Goal: Use online tool/utility: Utilize a website feature to perform a specific function

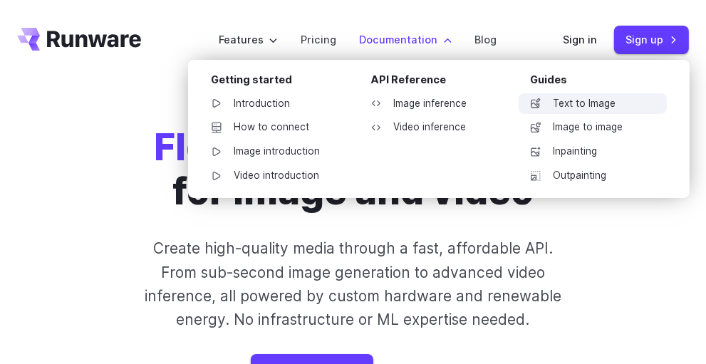
click at [598, 109] on link "Text to Image" at bounding box center [592, 103] width 148 height 21
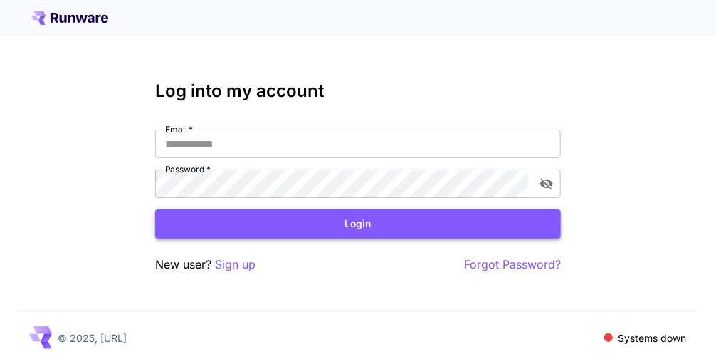
type input "**********"
click at [305, 229] on button "Login" at bounding box center [358, 223] width 406 height 29
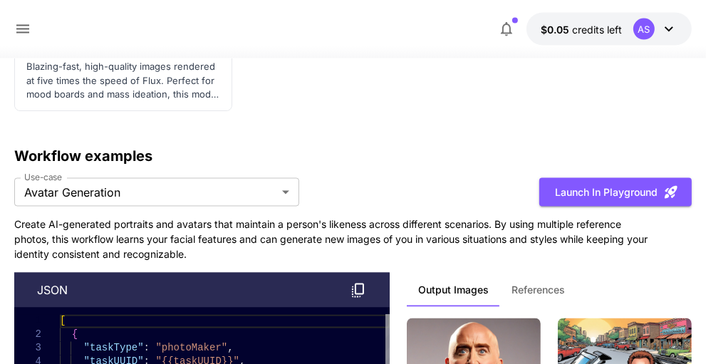
scroll to position [5056, 0]
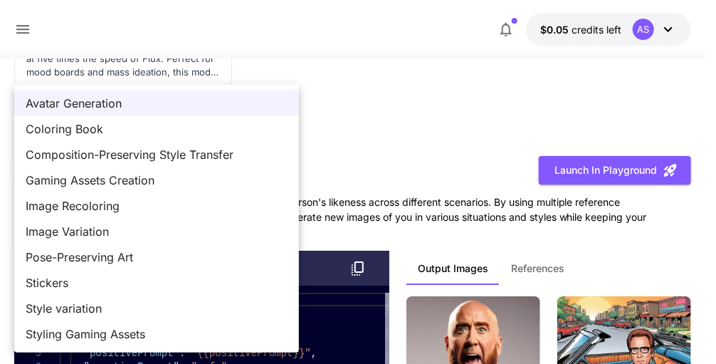
click at [411, 163] on div at bounding box center [358, 182] width 716 height 364
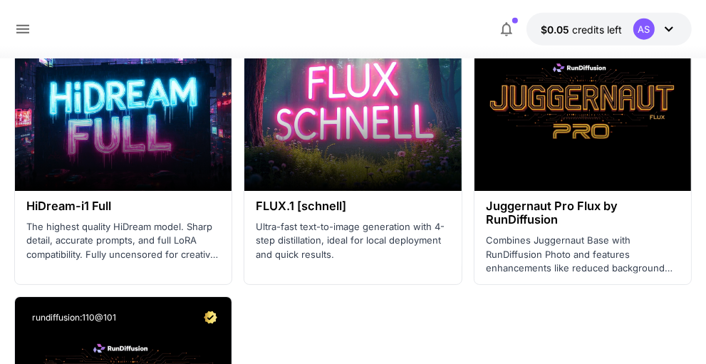
scroll to position [4202, 0]
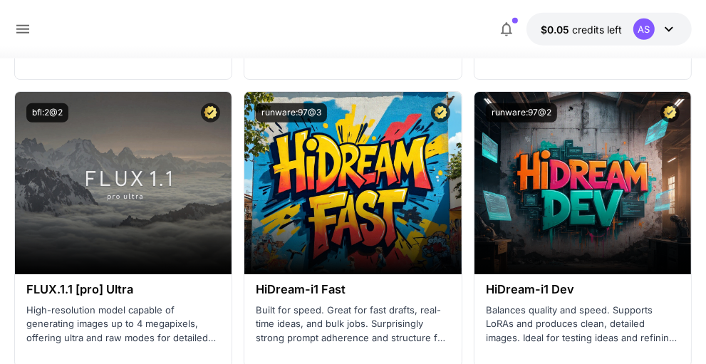
click at [678, 23] on button "$0.05 credits left AS" at bounding box center [608, 29] width 165 height 33
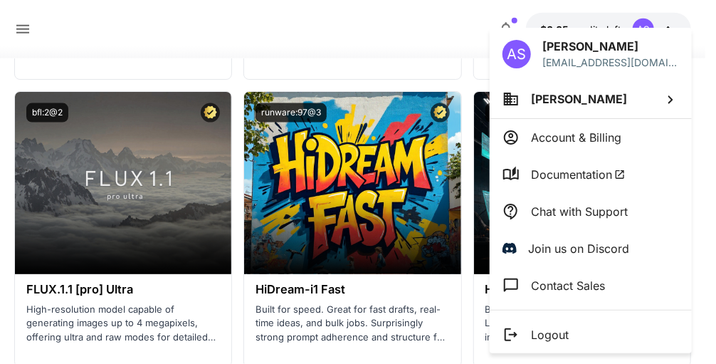
click at [375, 291] on div at bounding box center [358, 182] width 716 height 364
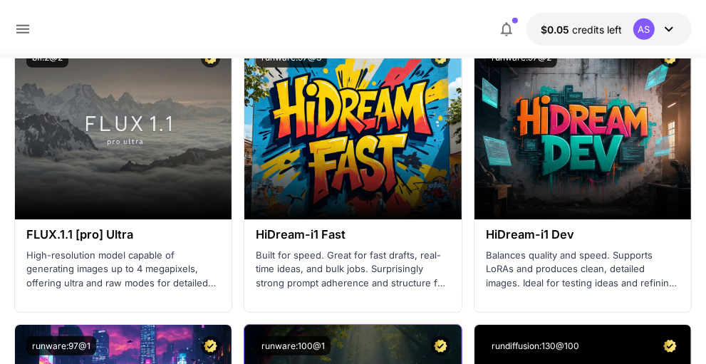
scroll to position [4344, 0]
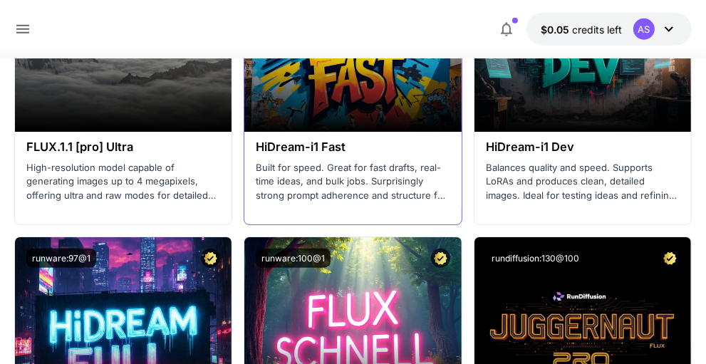
click at [384, 197] on p "Built for speed. Great for fast drafts, real-time ideas, and bulk jobs. Surpris…" at bounding box center [353, 182] width 194 height 42
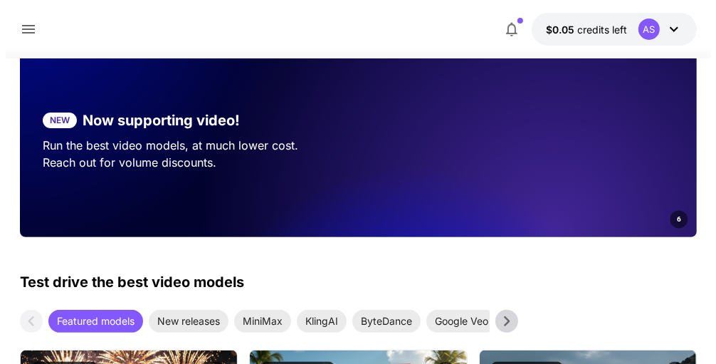
scroll to position [0, 0]
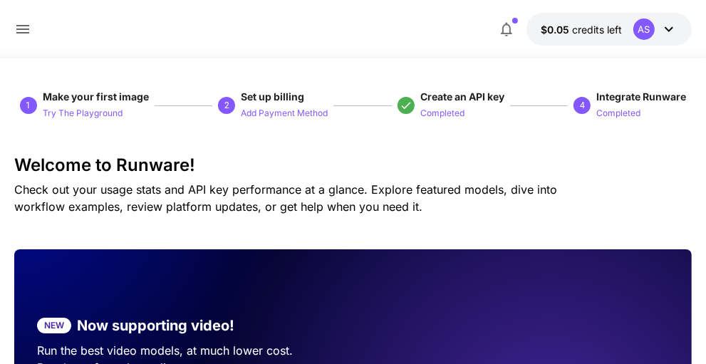
click at [667, 31] on icon at bounding box center [668, 29] width 17 height 17
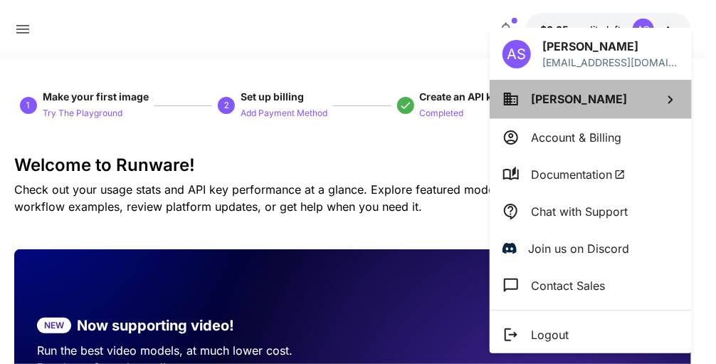
click at [669, 98] on icon at bounding box center [670, 99] width 17 height 17
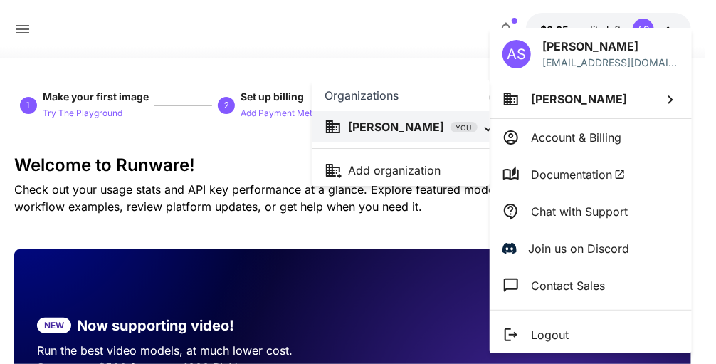
click at [672, 95] on div at bounding box center [358, 182] width 716 height 364
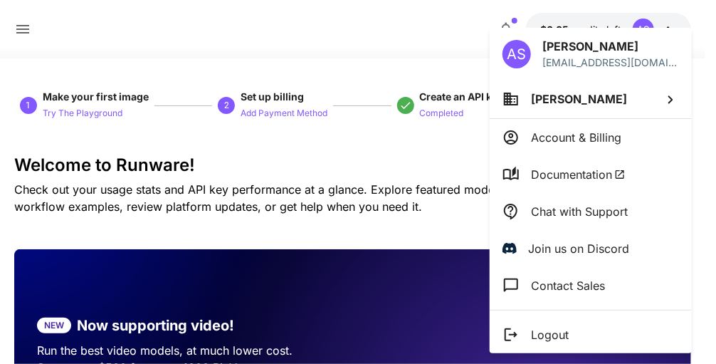
click at [646, 56] on p "andrewschnarr@gmail.com" at bounding box center [611, 62] width 137 height 15
click at [375, 183] on div at bounding box center [358, 182] width 716 height 364
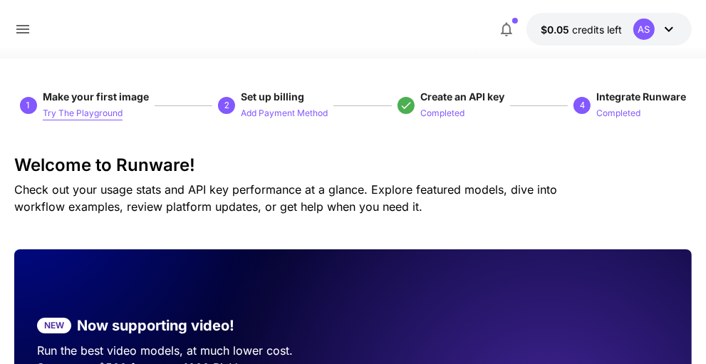
click at [72, 117] on p "Try The Playground" at bounding box center [83, 114] width 80 height 14
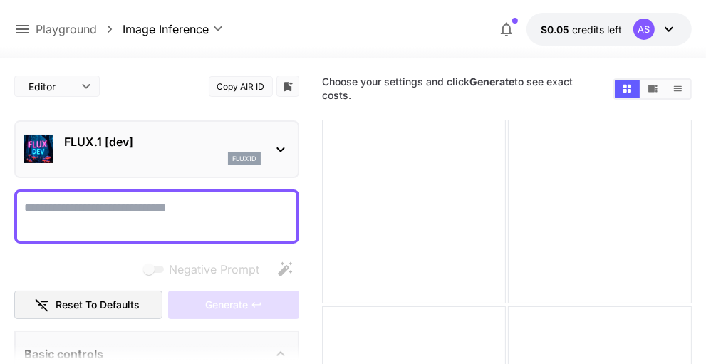
click at [285, 145] on icon at bounding box center [280, 149] width 17 height 17
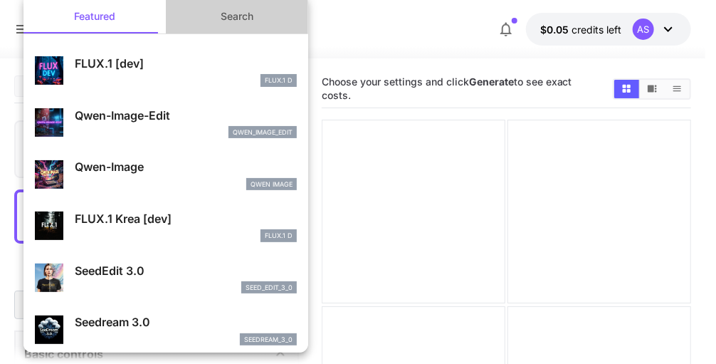
click at [246, 12] on button "Search" at bounding box center [237, 16] width 142 height 34
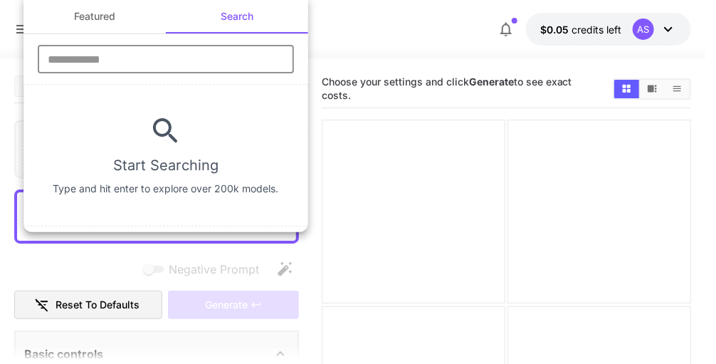
click at [199, 58] on input "text" at bounding box center [166, 59] width 256 height 28
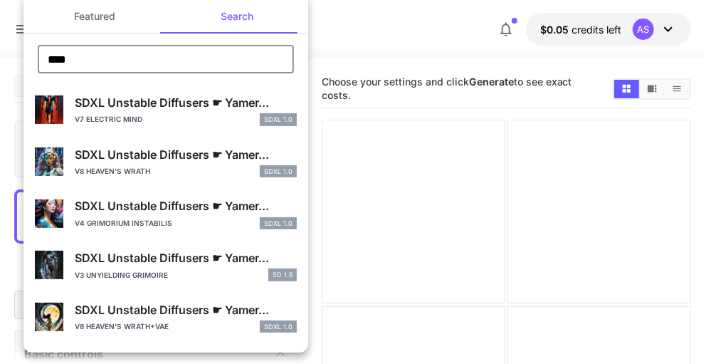
drag, startPoint x: 127, startPoint y: 66, endPoint x: 1, endPoint y: 61, distance: 125.4
click at [19, 63] on div "Featured Search **** ​ SDXL Unstable Diffusers ☛ Yamer... V7 Electric Mind SDXL…" at bounding box center [142, 213] width 285 height 427
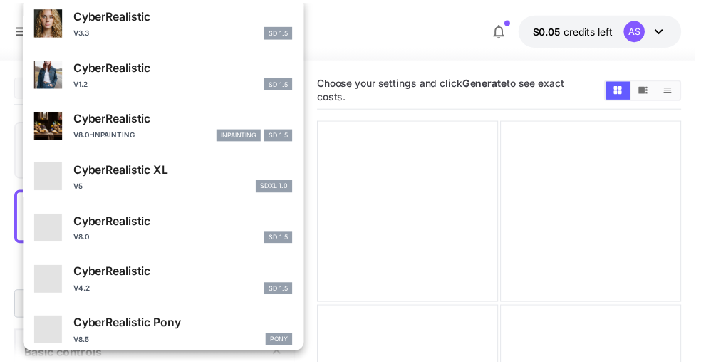
scroll to position [356, 0]
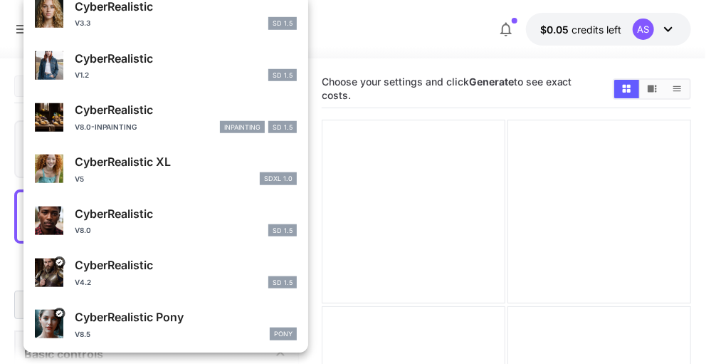
type input "*****"
click at [176, 171] on div "CyberRealistic XL v5 SDXL 1.0" at bounding box center [186, 169] width 222 height 32
type input "**"
type input "*"
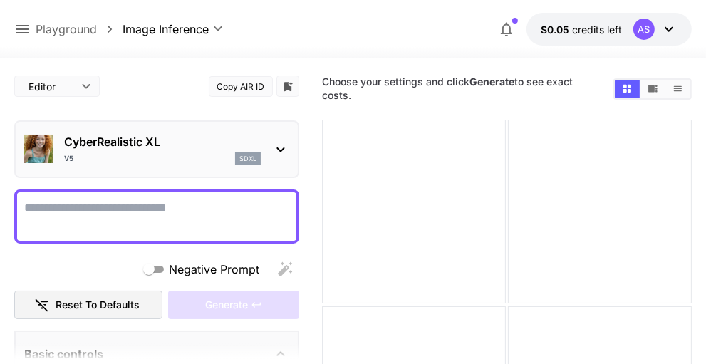
click at [132, 215] on textarea "Negative Prompt" at bounding box center [156, 216] width 265 height 34
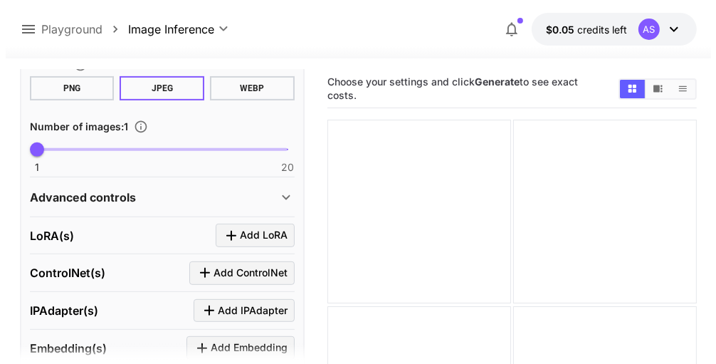
scroll to position [427, 0]
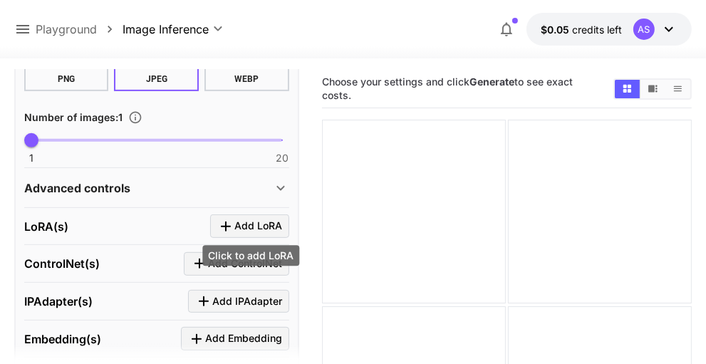
click at [232, 226] on icon "Click to add LoRA" at bounding box center [225, 226] width 17 height 17
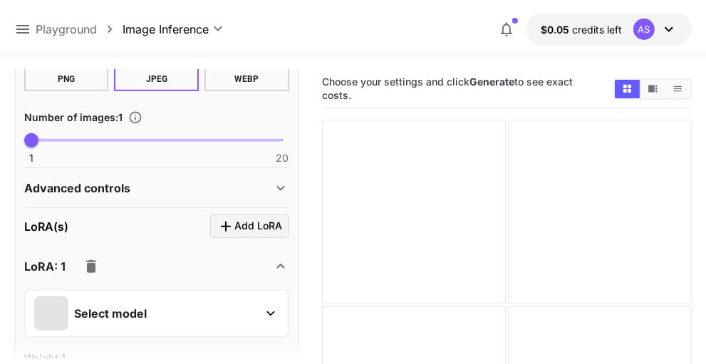
click at [140, 310] on p "Select model" at bounding box center [110, 313] width 73 height 17
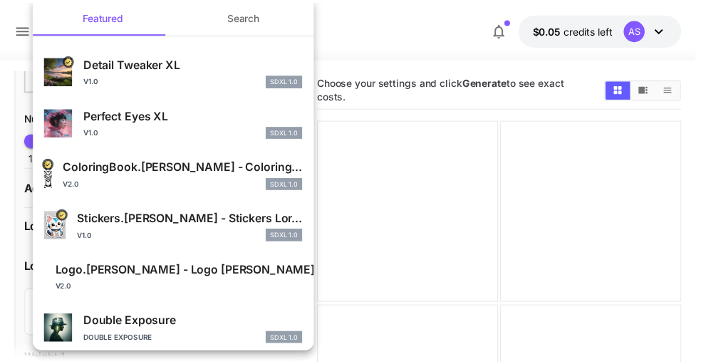
scroll to position [9, 0]
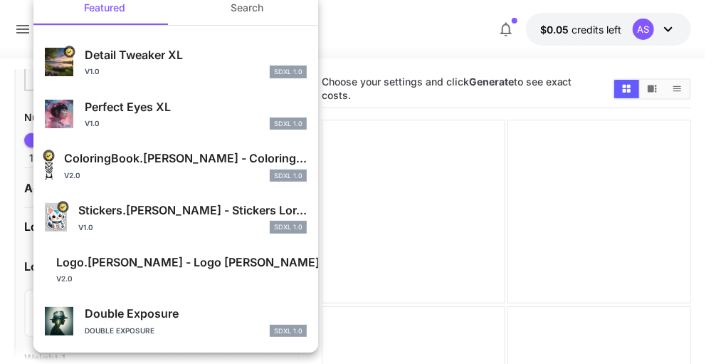
click at [375, 41] on div at bounding box center [358, 182] width 716 height 364
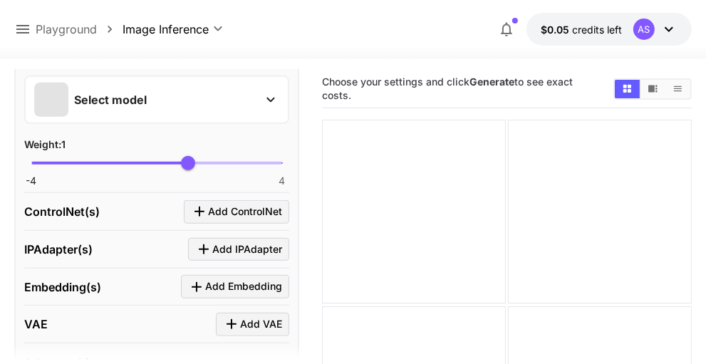
scroll to position [712, 0]
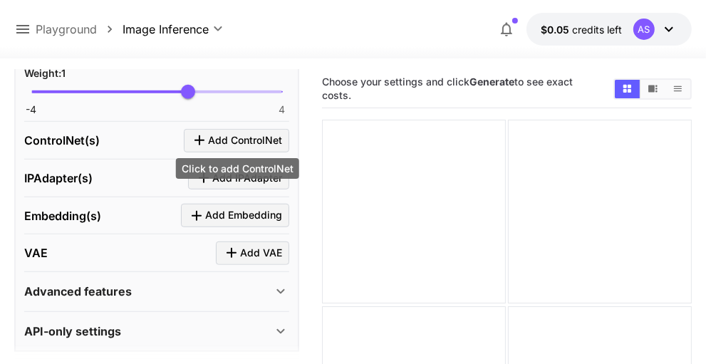
click at [223, 132] on span "Add ControlNet" at bounding box center [245, 141] width 74 height 18
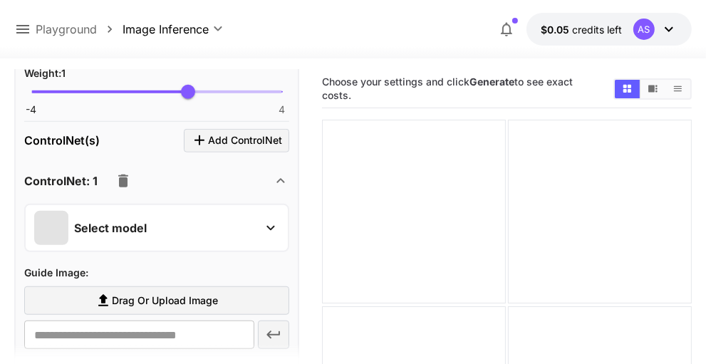
click at [168, 235] on div "Select model" at bounding box center [145, 228] width 222 height 34
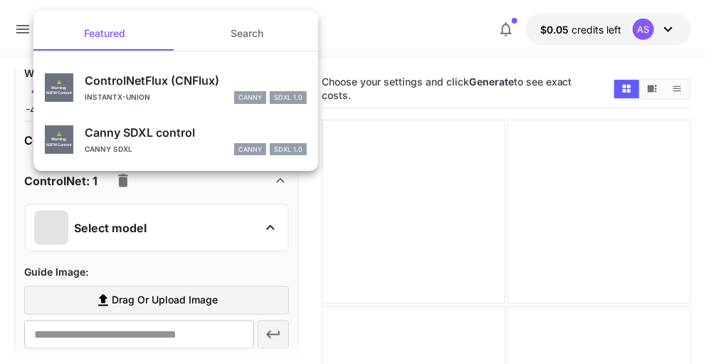
click at [172, 228] on div at bounding box center [358, 182] width 716 height 364
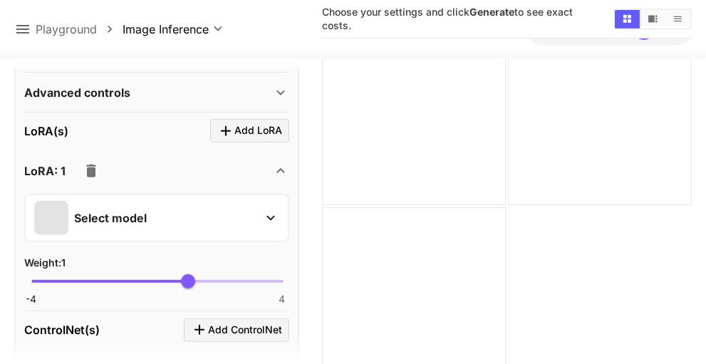
scroll to position [499, 0]
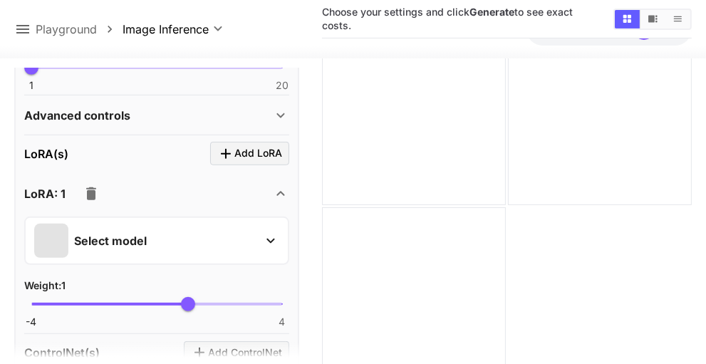
click at [174, 194] on div "LoRA: 1" at bounding box center [148, 193] width 248 height 28
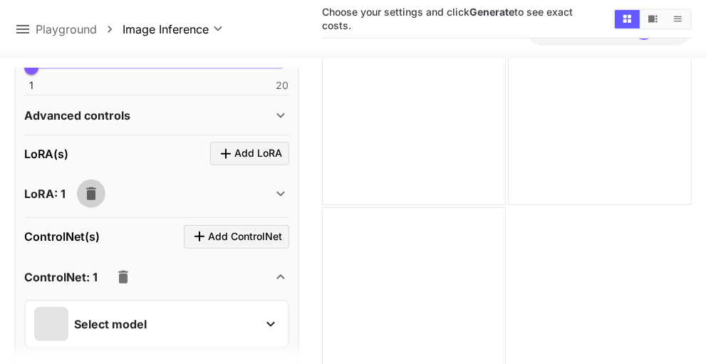
click at [91, 192] on icon "button" at bounding box center [91, 193] width 10 height 13
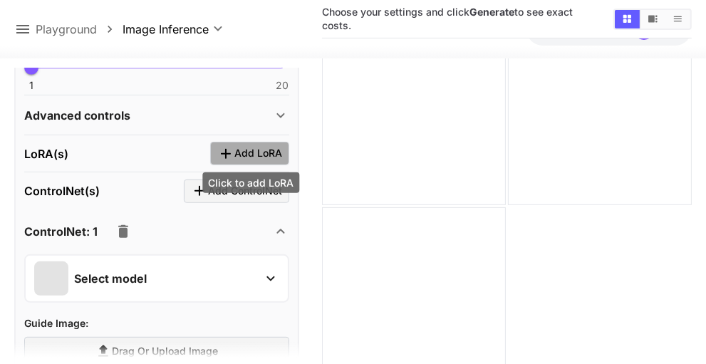
click at [242, 145] on span "Add LoRA" at bounding box center [258, 154] width 48 height 18
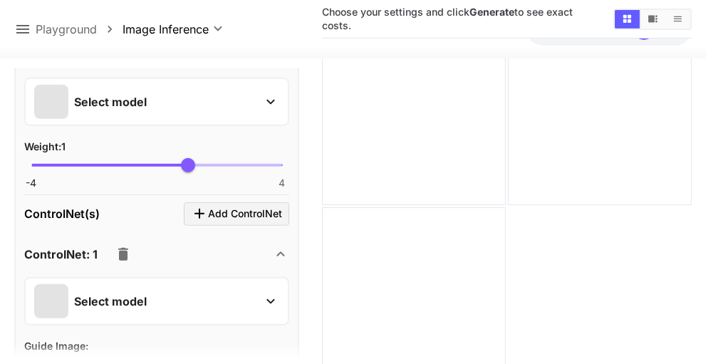
scroll to position [641, 0]
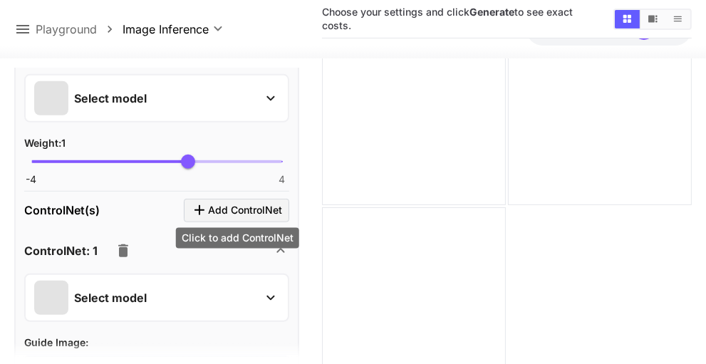
click at [259, 204] on span "Add ControlNet" at bounding box center [245, 211] width 74 height 18
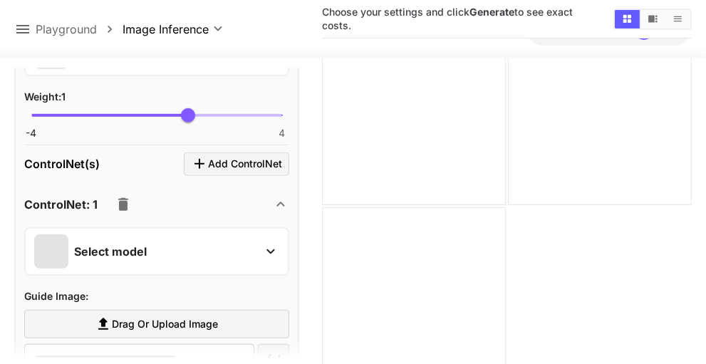
scroll to position [712, 0]
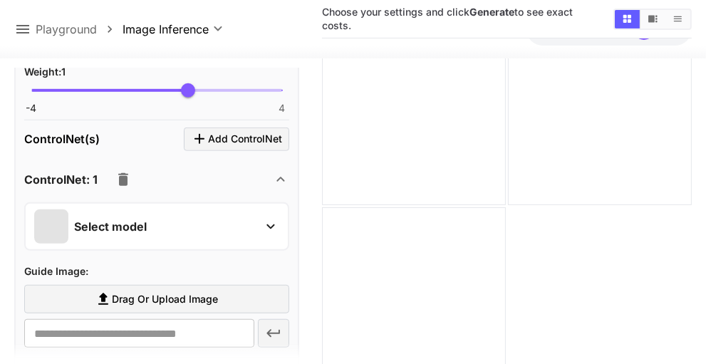
click at [192, 224] on div "Select model" at bounding box center [145, 226] width 222 height 34
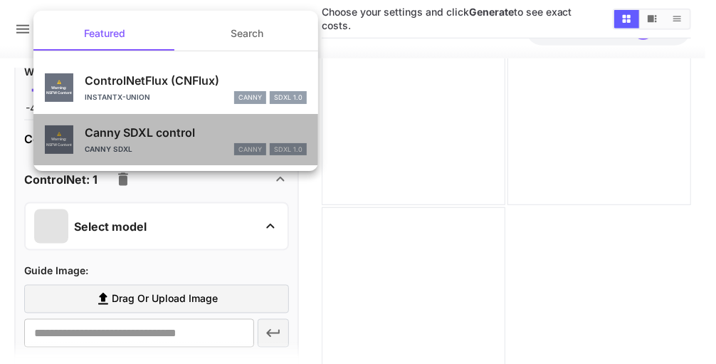
click at [192, 137] on p "Canny SDXL control" at bounding box center [196, 132] width 222 height 17
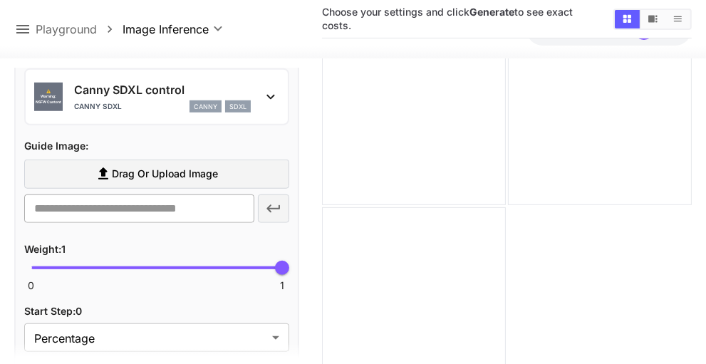
scroll to position [855, 0]
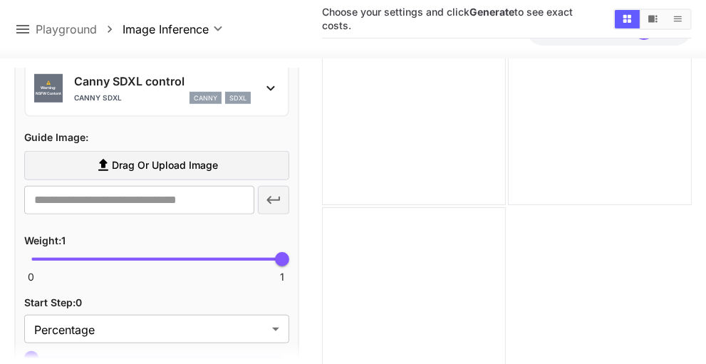
click at [176, 160] on span "Drag or upload image" at bounding box center [165, 166] width 106 height 18
click at [0, 0] on input "Drag or upload image" at bounding box center [0, 0] width 0 height 0
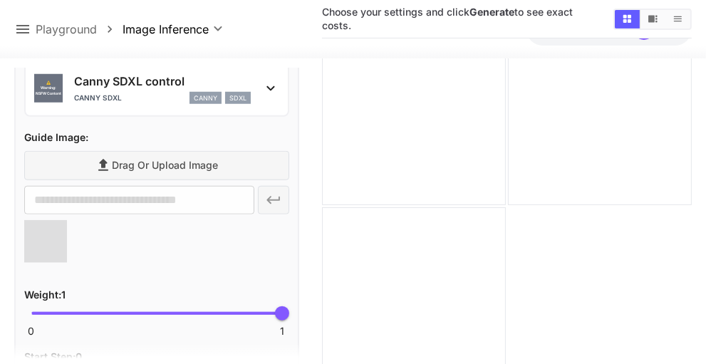
type input "**********"
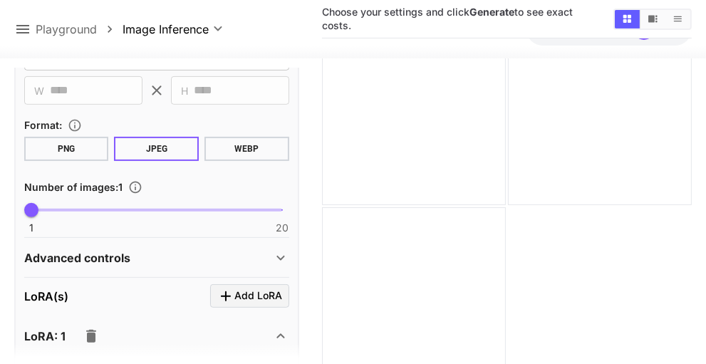
scroll to position [214, 0]
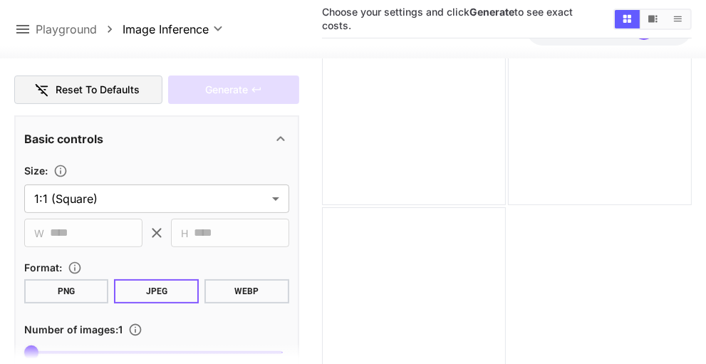
click at [83, 288] on button "PNG" at bounding box center [66, 291] width 85 height 24
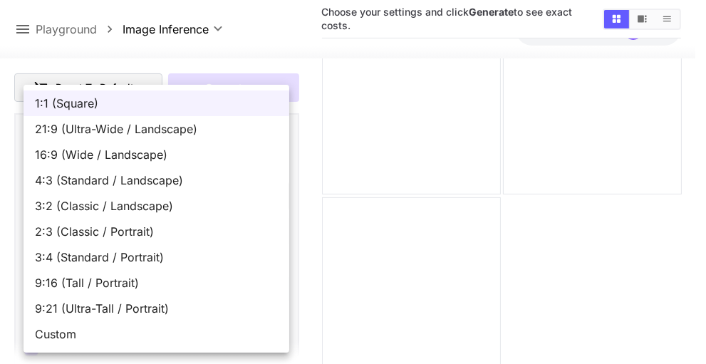
click at [176, 197] on body "**********" at bounding box center [353, 66] width 706 height 703
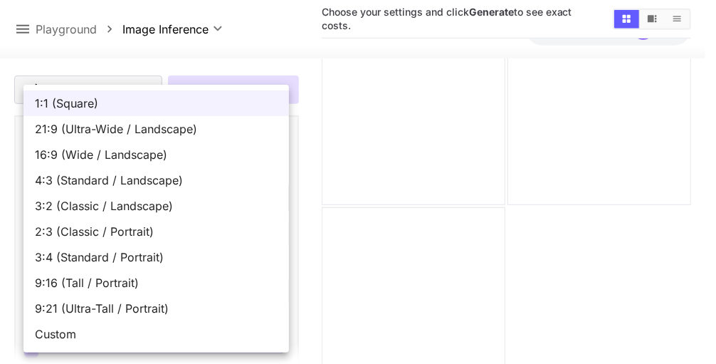
click at [174, 283] on span "9:16 (Tall / Portrait)" at bounding box center [156, 282] width 243 height 17
type input "**********"
type input "***"
type input "****"
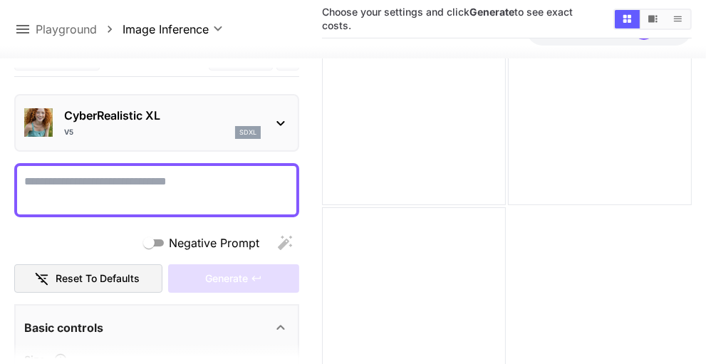
scroll to position [0, 0]
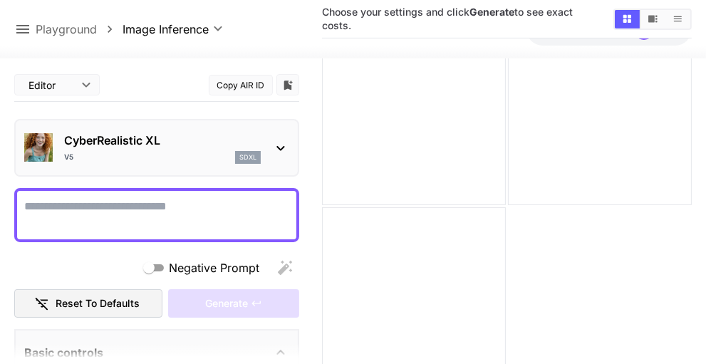
click at [165, 198] on textarea "Negative Prompt" at bounding box center [156, 215] width 265 height 34
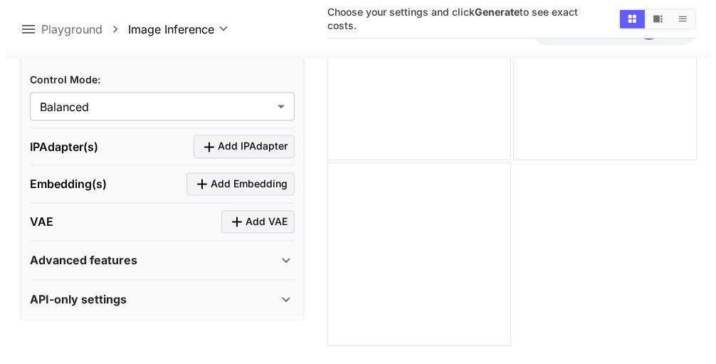
scroll to position [354, 0]
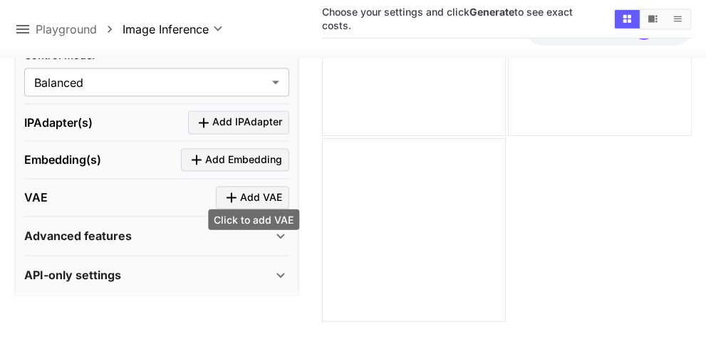
click at [249, 189] on span "Add VAE" at bounding box center [261, 198] width 42 height 18
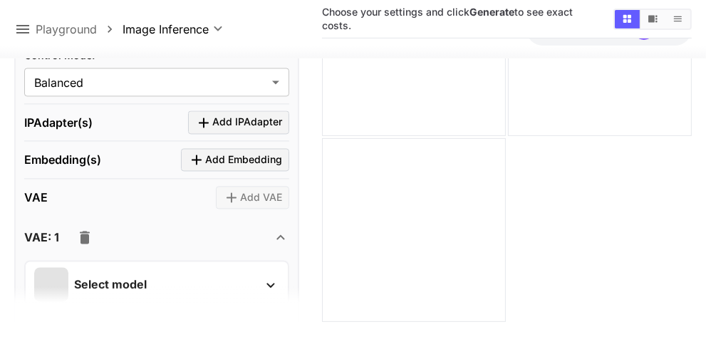
click at [186, 270] on div "Select model" at bounding box center [145, 285] width 222 height 34
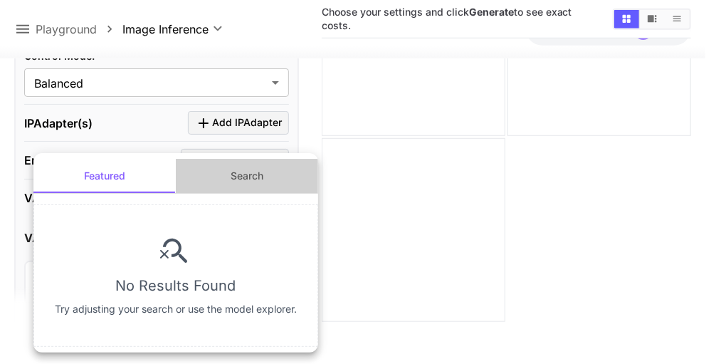
click at [254, 180] on button "Search" at bounding box center [247, 176] width 142 height 34
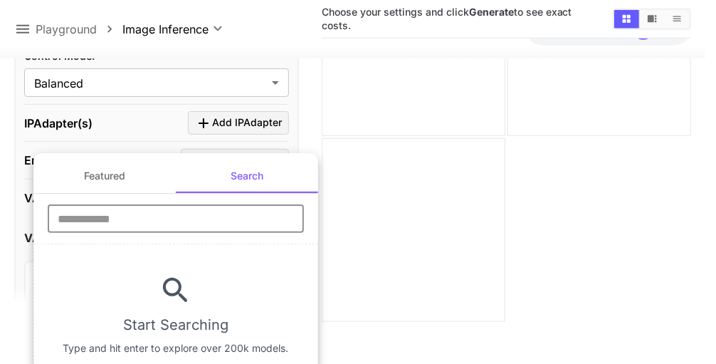
click at [231, 222] on input "text" at bounding box center [176, 218] width 256 height 28
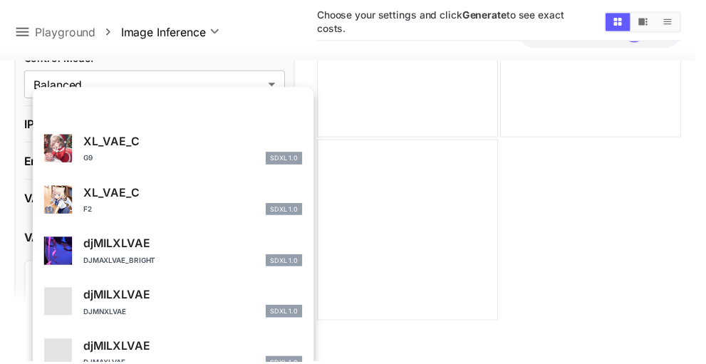
scroll to position [775, 0]
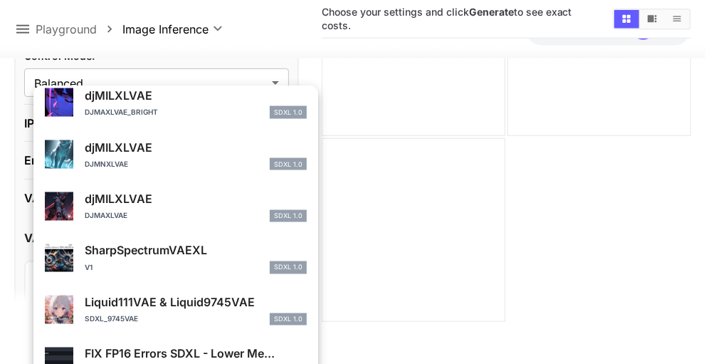
type input "***"
click at [342, 144] on div at bounding box center [358, 182] width 716 height 364
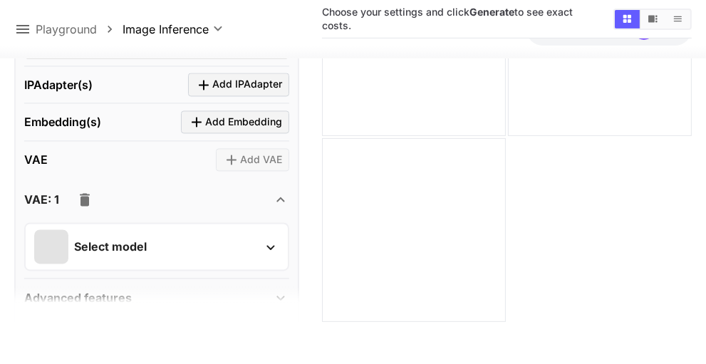
scroll to position [1923, 0]
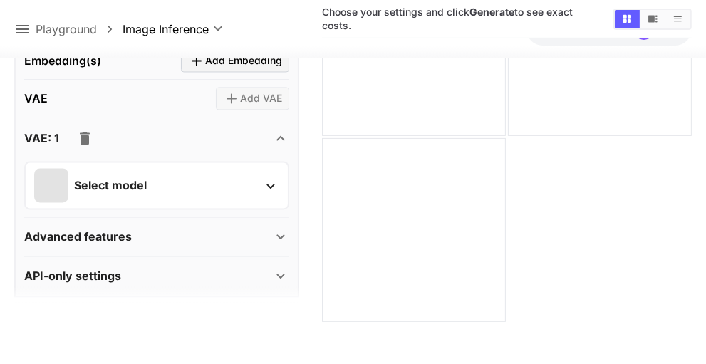
click at [219, 268] on div "API-only settings" at bounding box center [148, 276] width 248 height 17
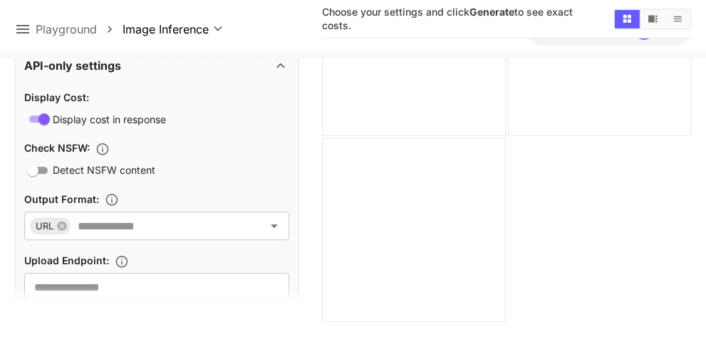
scroll to position [2136, 0]
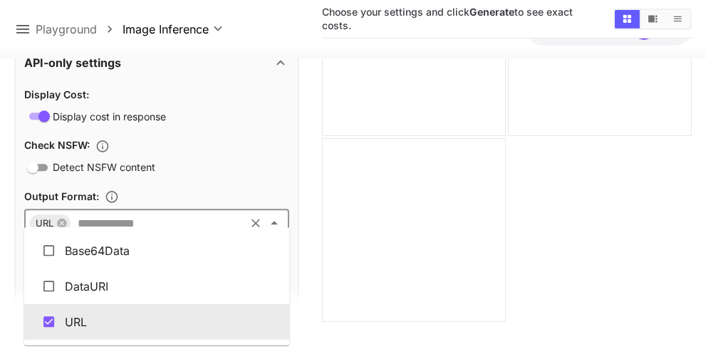
click at [232, 219] on input "text" at bounding box center [157, 223] width 171 height 20
click at [267, 158] on div "Detect NSFW content" at bounding box center [156, 167] width 265 height 18
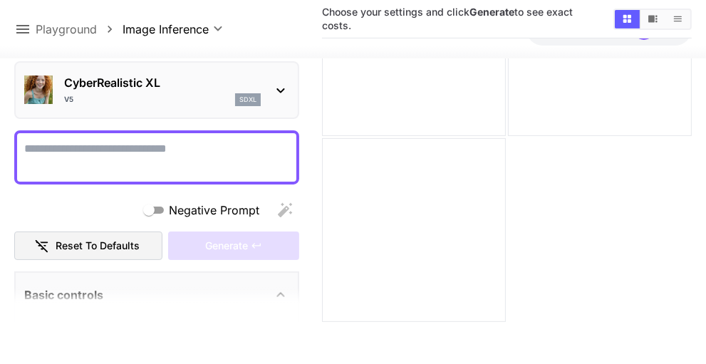
scroll to position [0, 0]
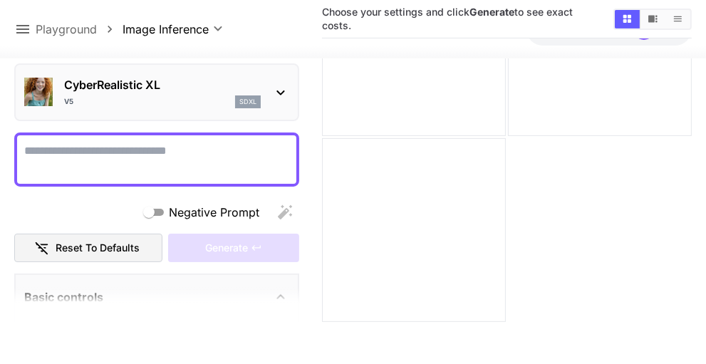
paste textarea "**********"
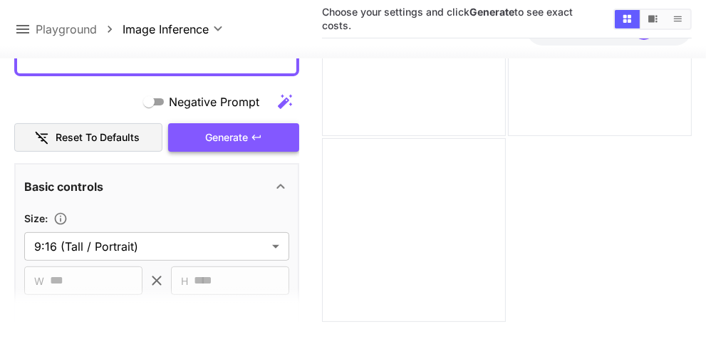
scroll to position [214, 0]
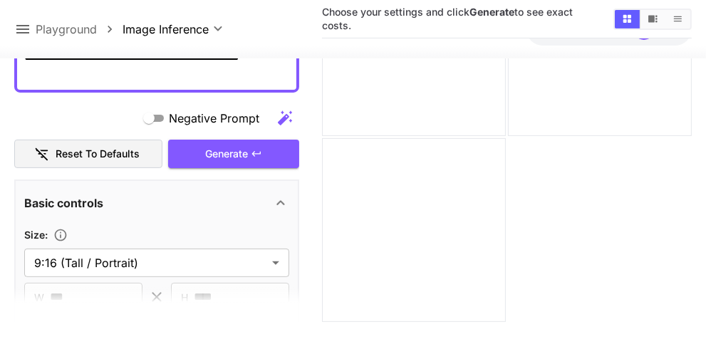
type textarea "**********"
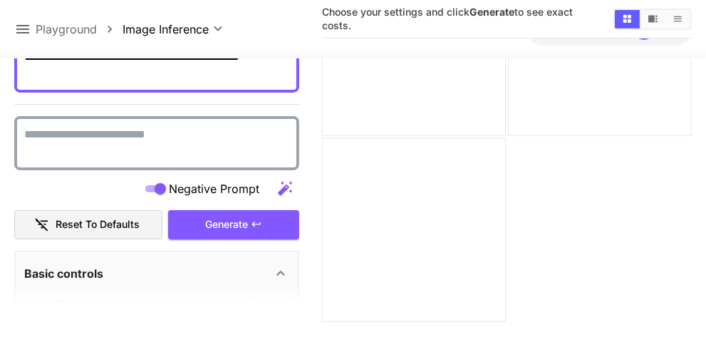
paste textarea "**********"
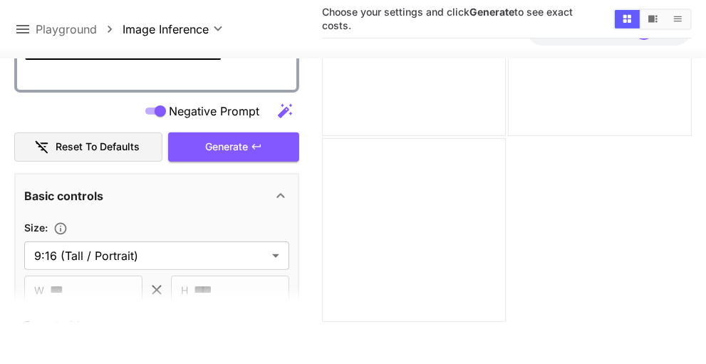
scroll to position [342, 0]
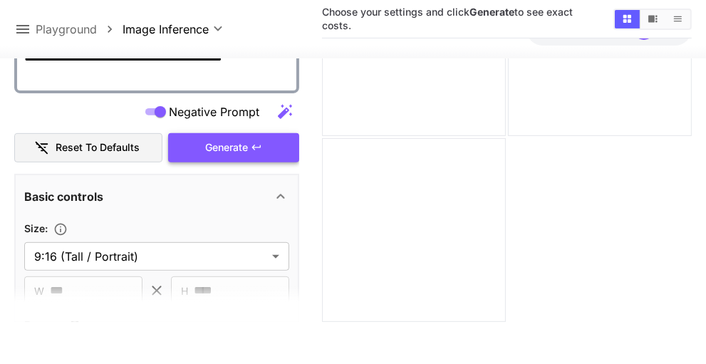
type textarea "**********"
click at [256, 155] on button "Generate" at bounding box center [233, 147] width 131 height 29
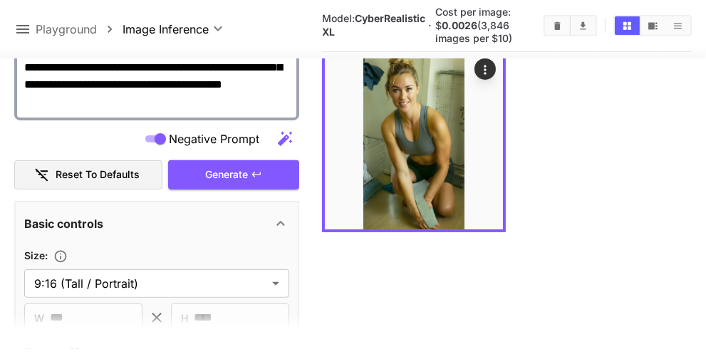
scroll to position [113, 0]
